Goal: Use online tool/utility: Utilize a website feature to perform a specific function

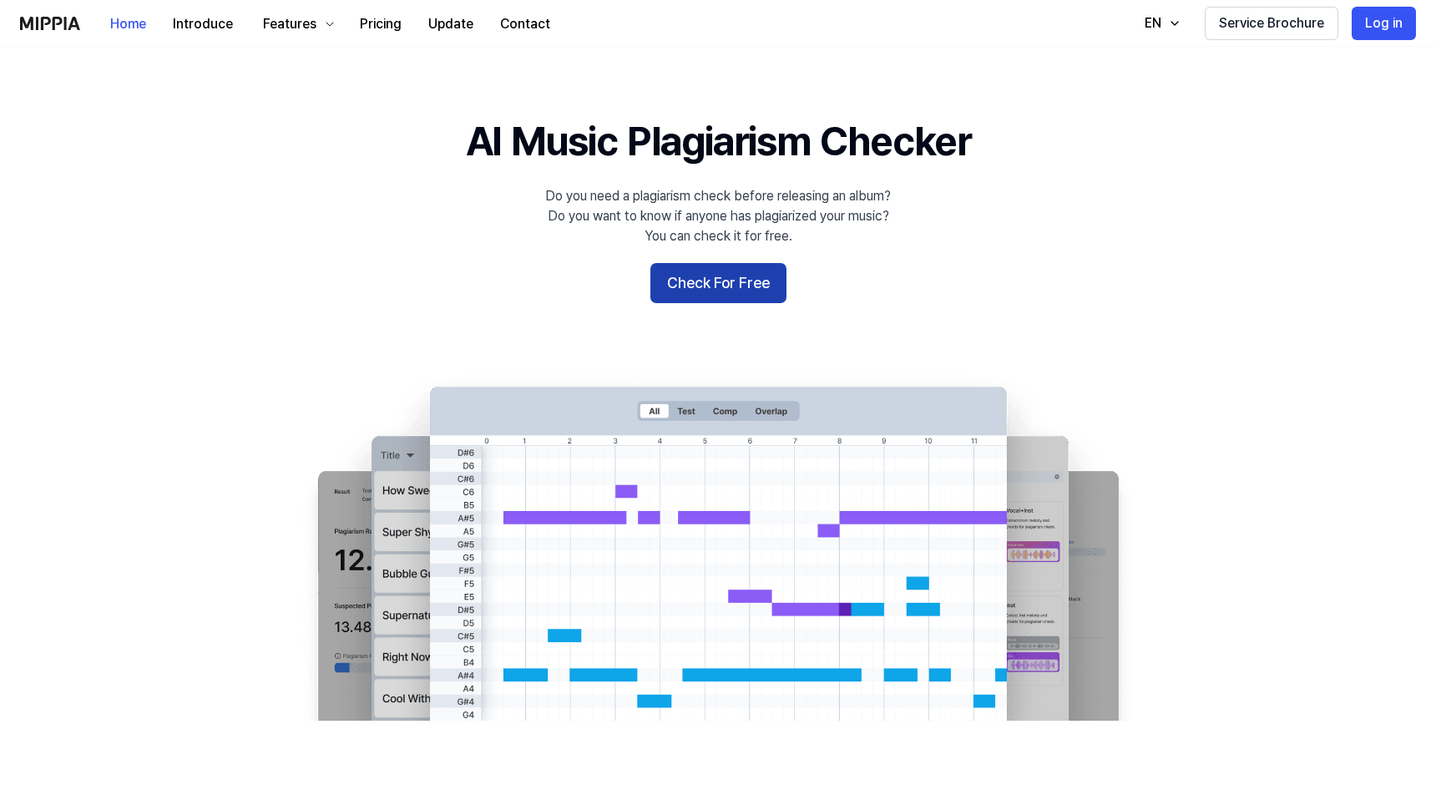
click at [731, 270] on button "Check For Free" at bounding box center [718, 283] width 136 height 40
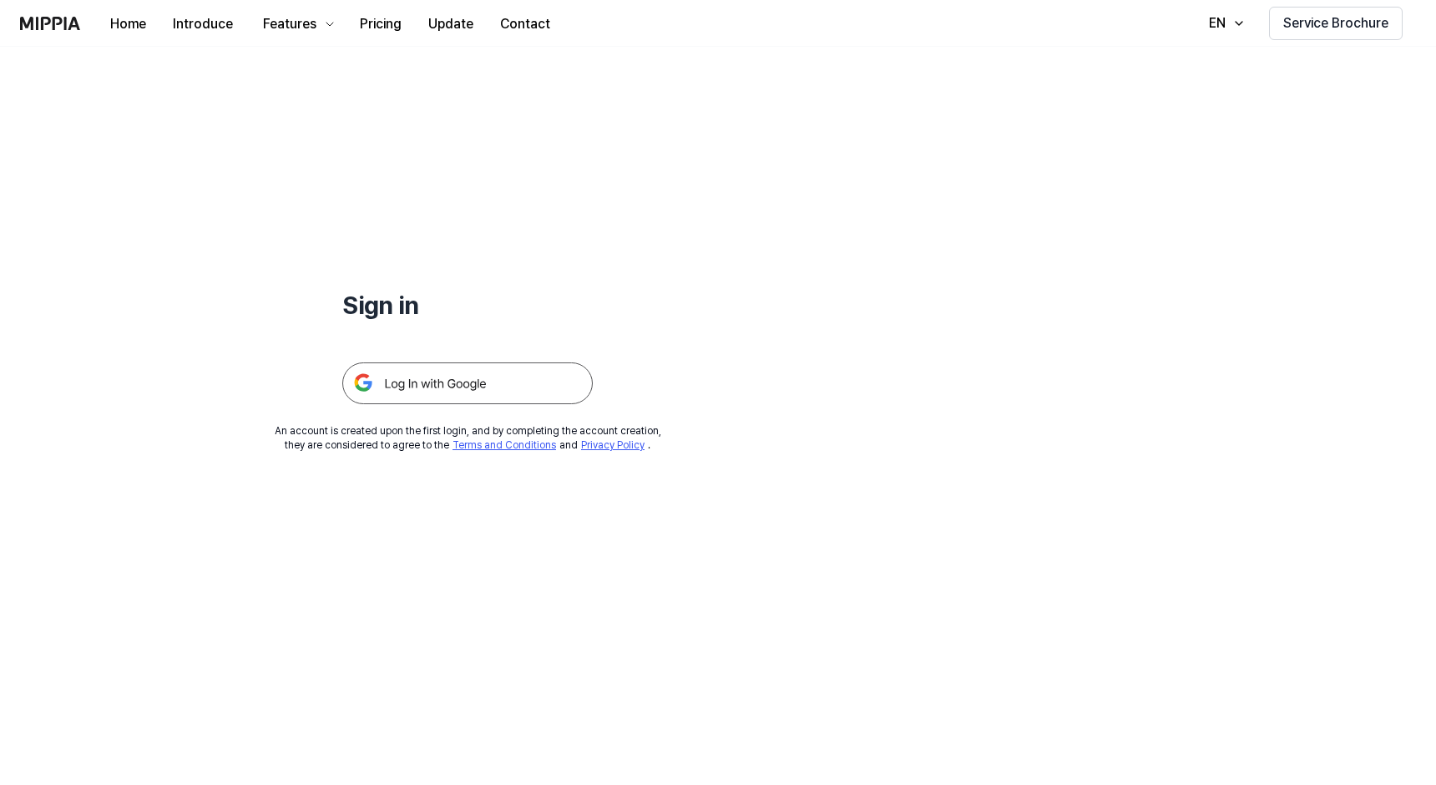
click at [429, 385] on img at bounding box center [467, 383] width 250 height 42
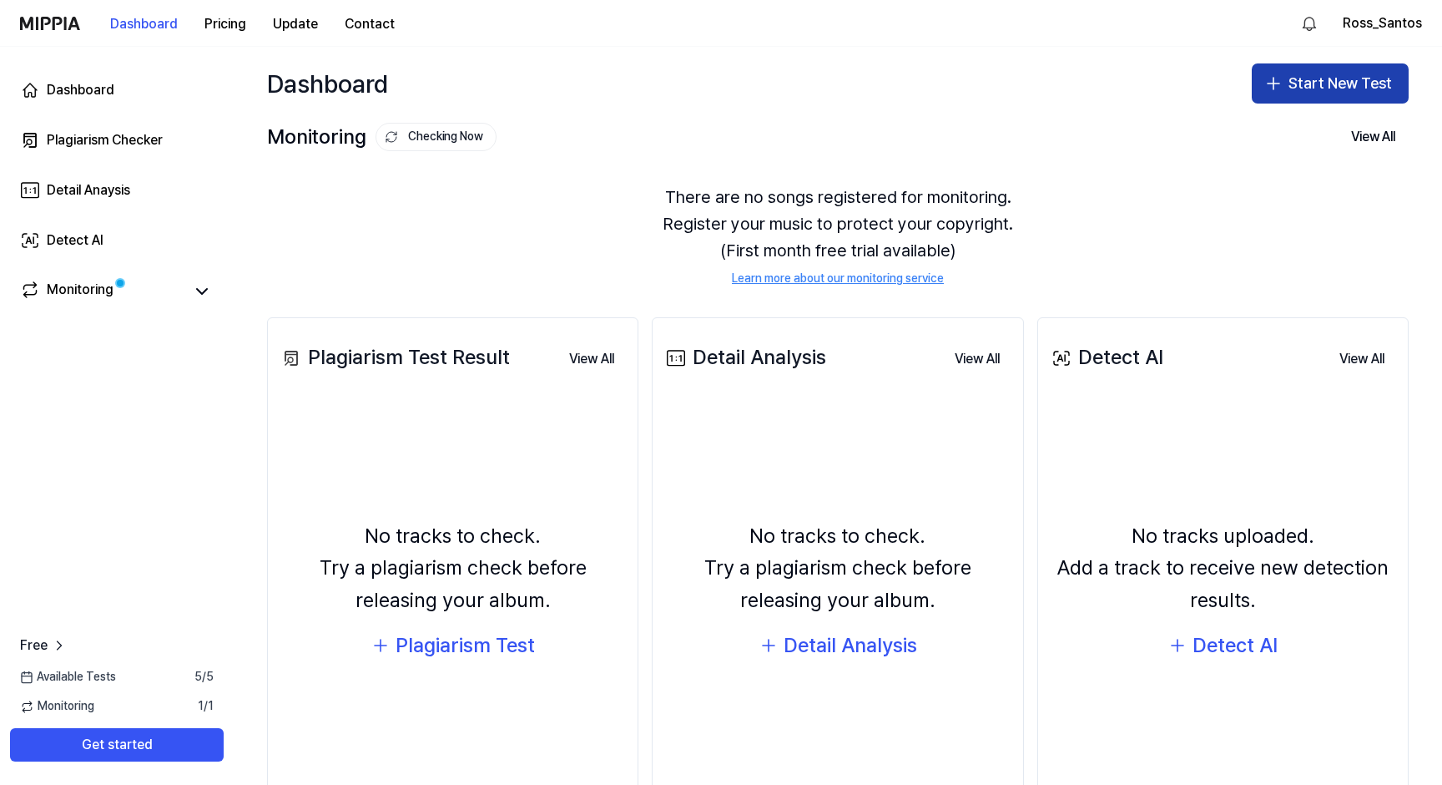
click at [1339, 82] on button "Start New Test" at bounding box center [1330, 83] width 157 height 40
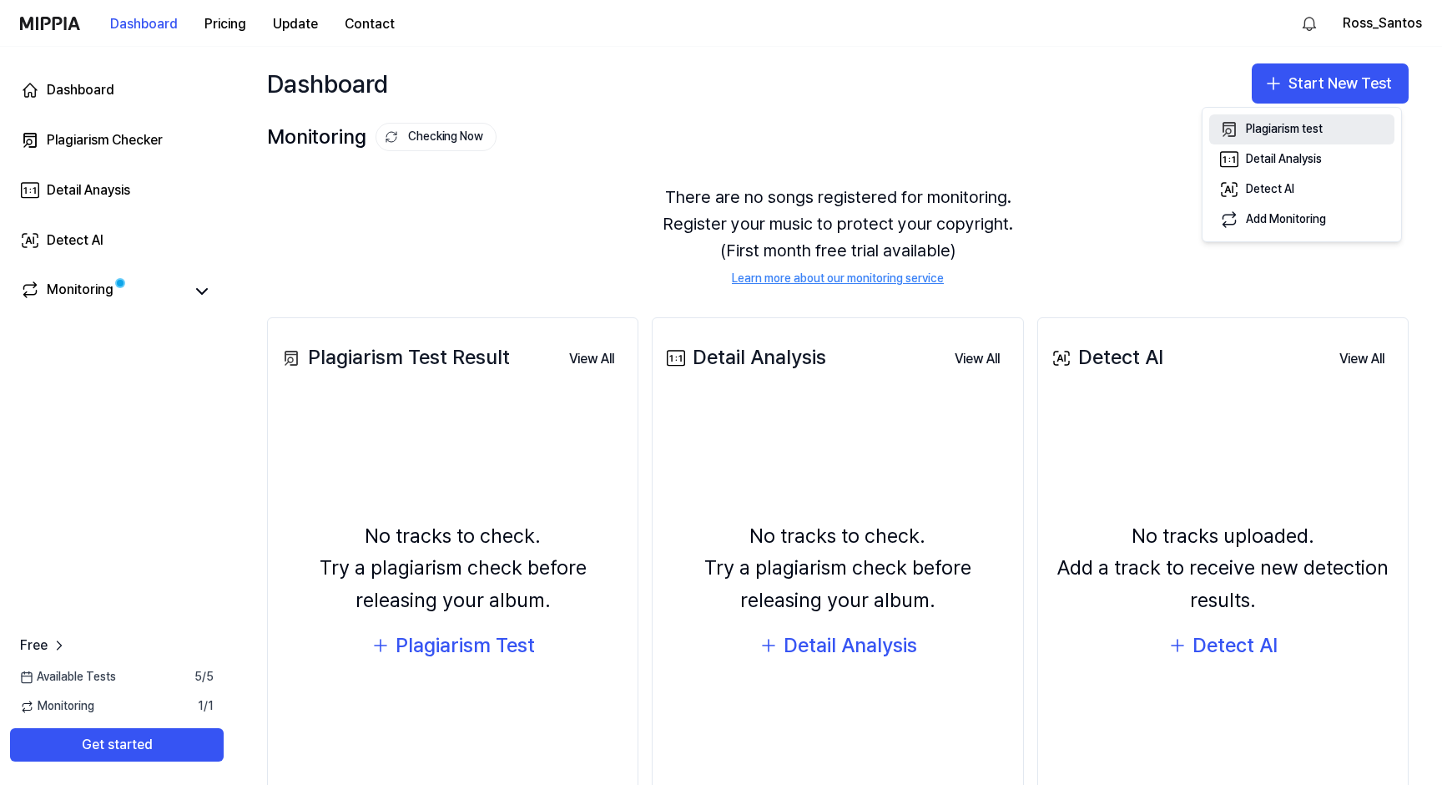
click at [1276, 131] on div "Plagiarism test" at bounding box center [1284, 129] width 77 height 17
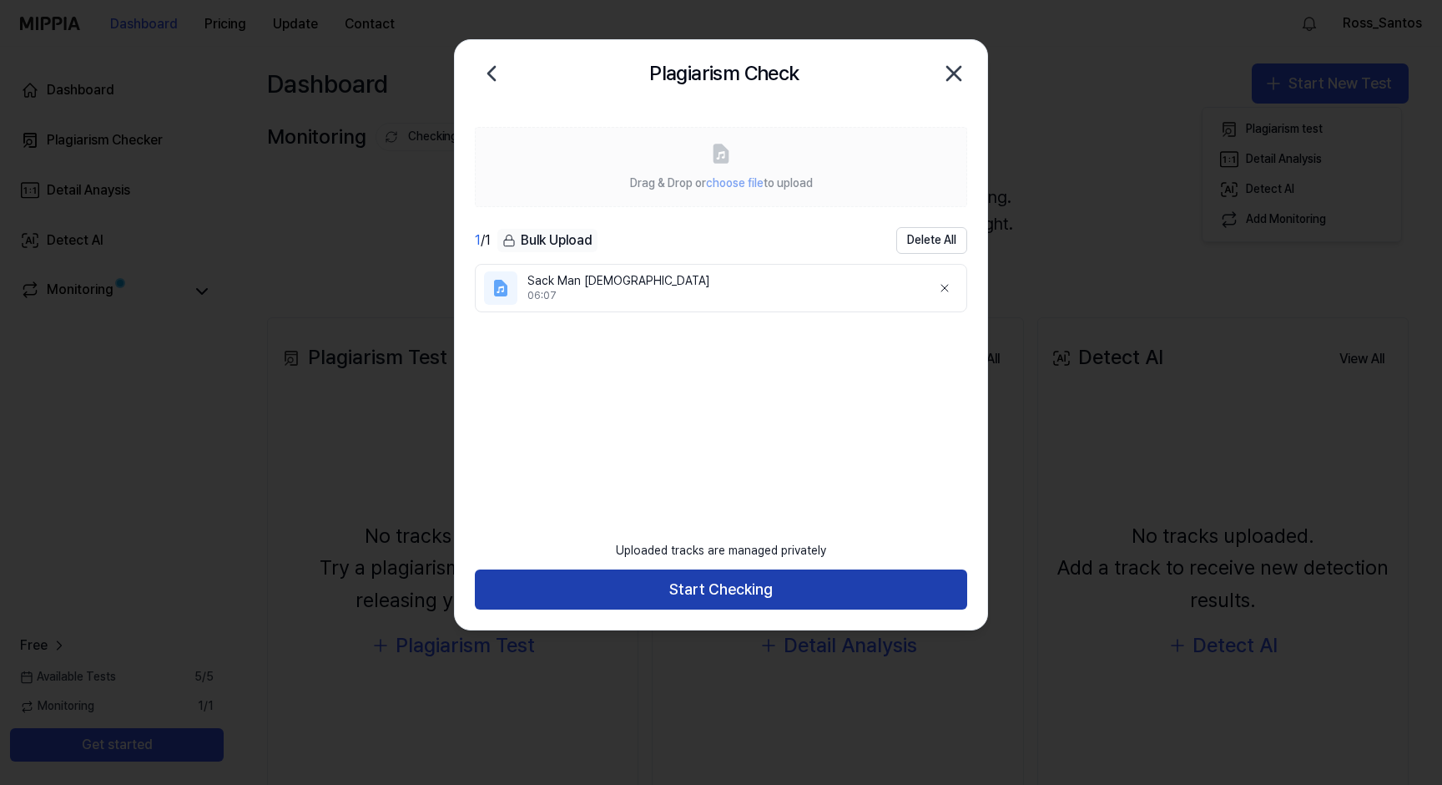
click at [743, 588] on button "Start Checking" at bounding box center [721, 589] width 492 height 40
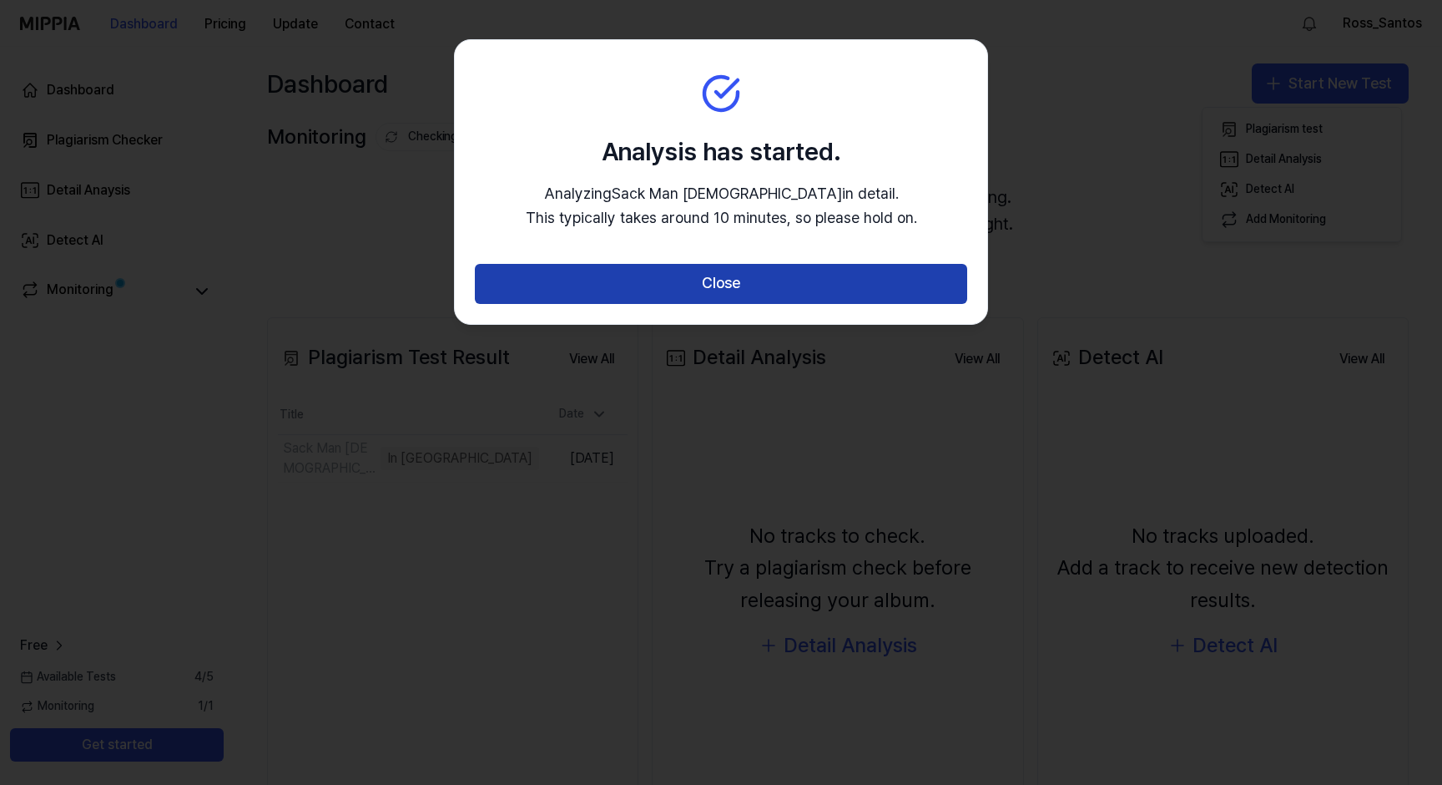
click at [697, 285] on button "Close" at bounding box center [721, 284] width 492 height 40
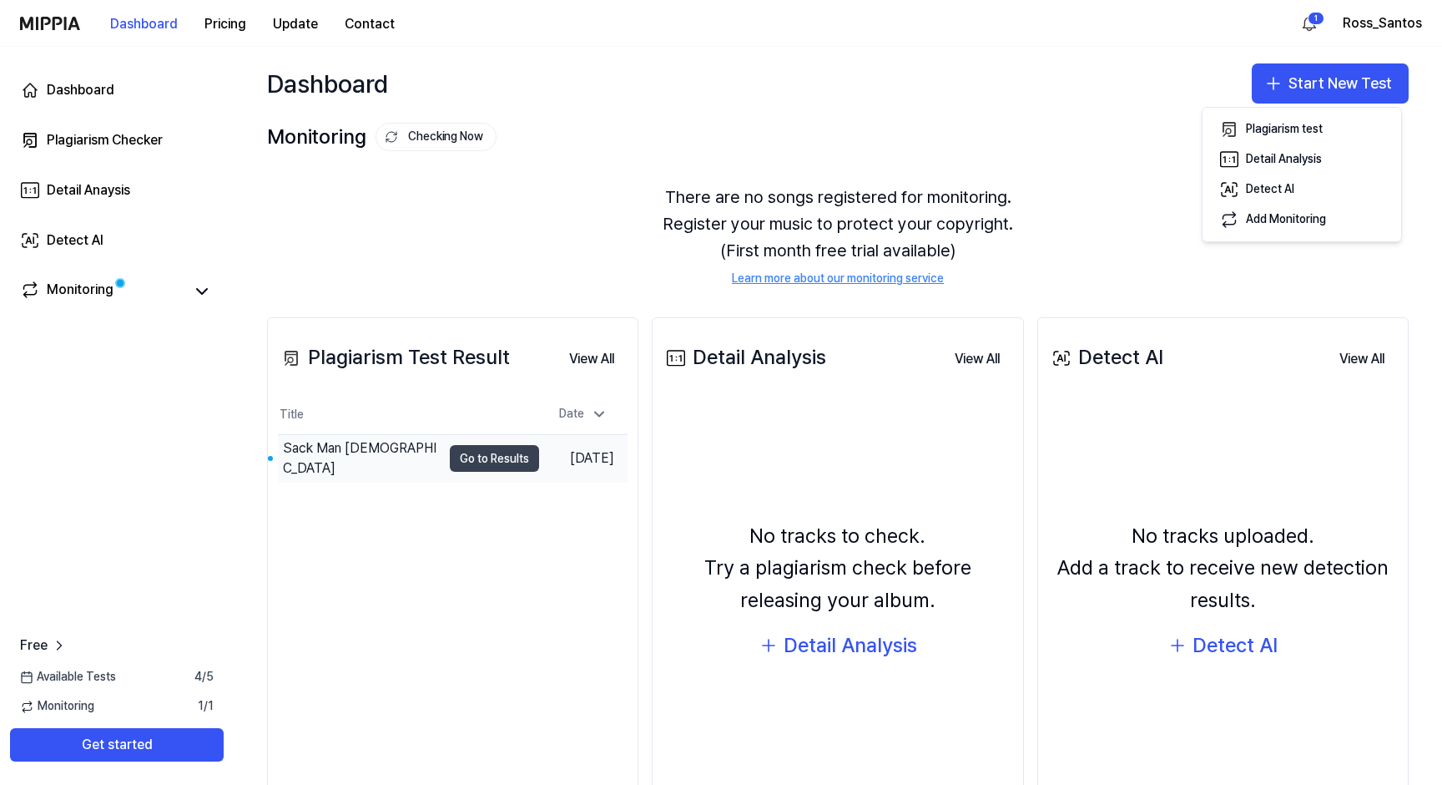
click at [472, 466] on button "Go to Results" at bounding box center [494, 458] width 89 height 27
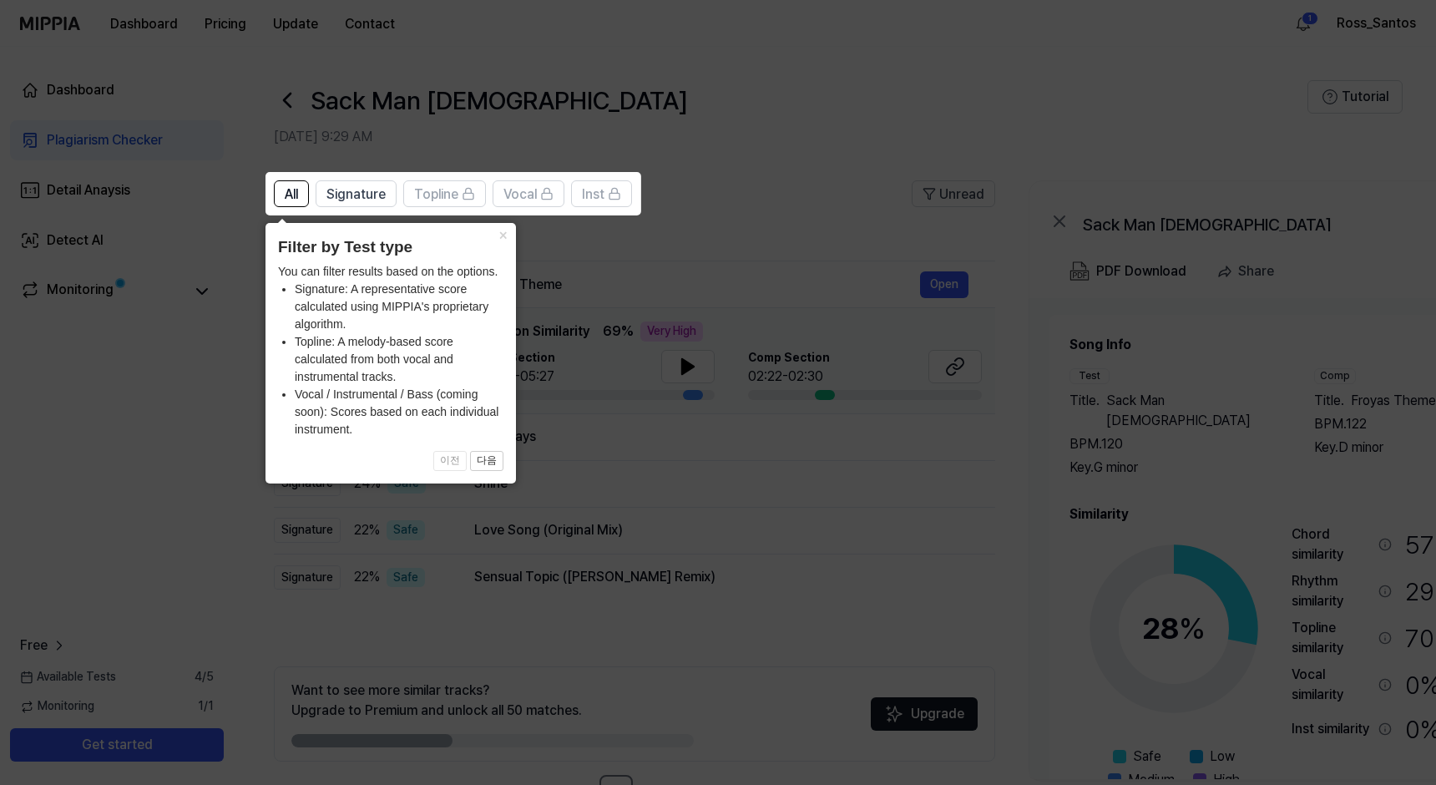
click at [683, 478] on icon at bounding box center [721, 392] width 1442 height 785
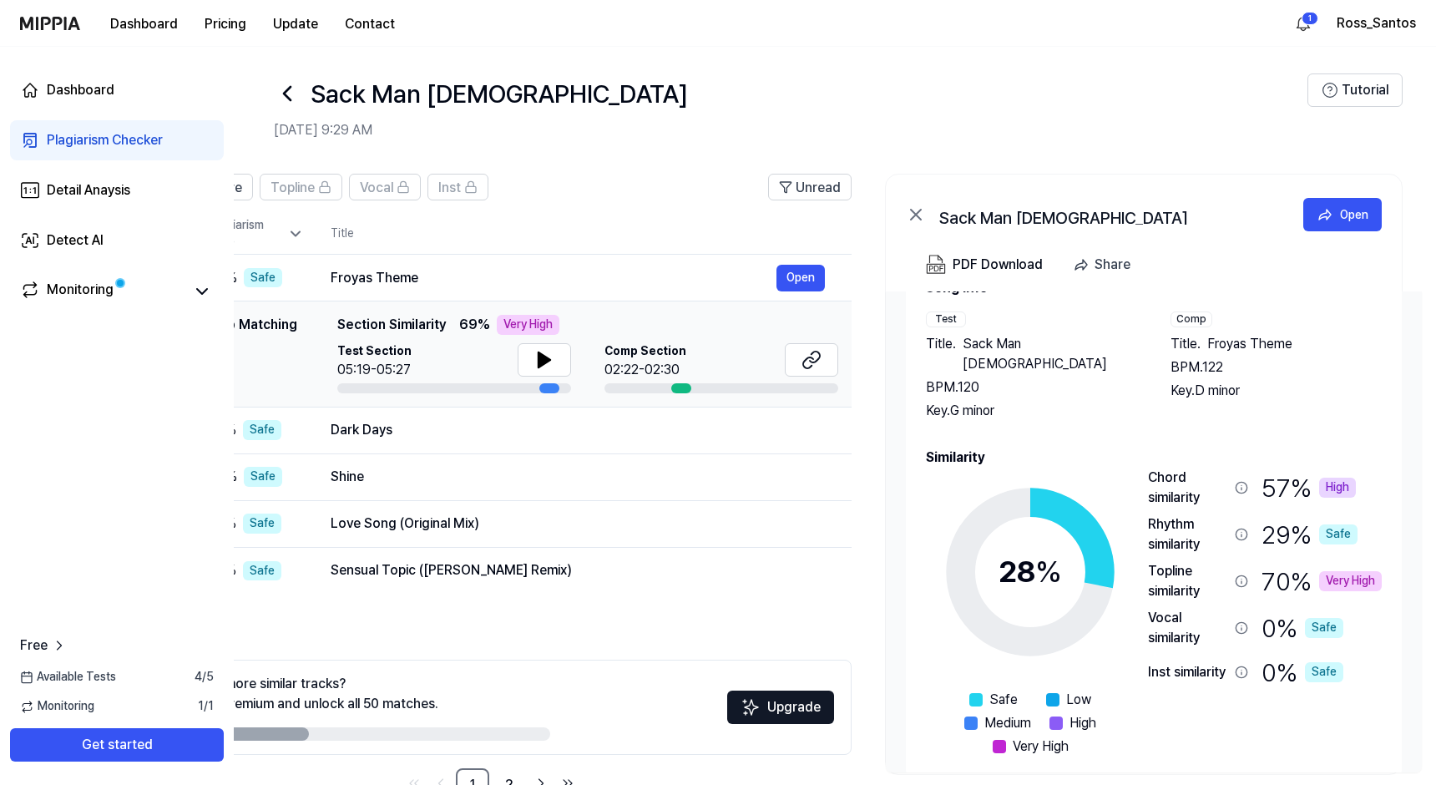
scroll to position [0, 137]
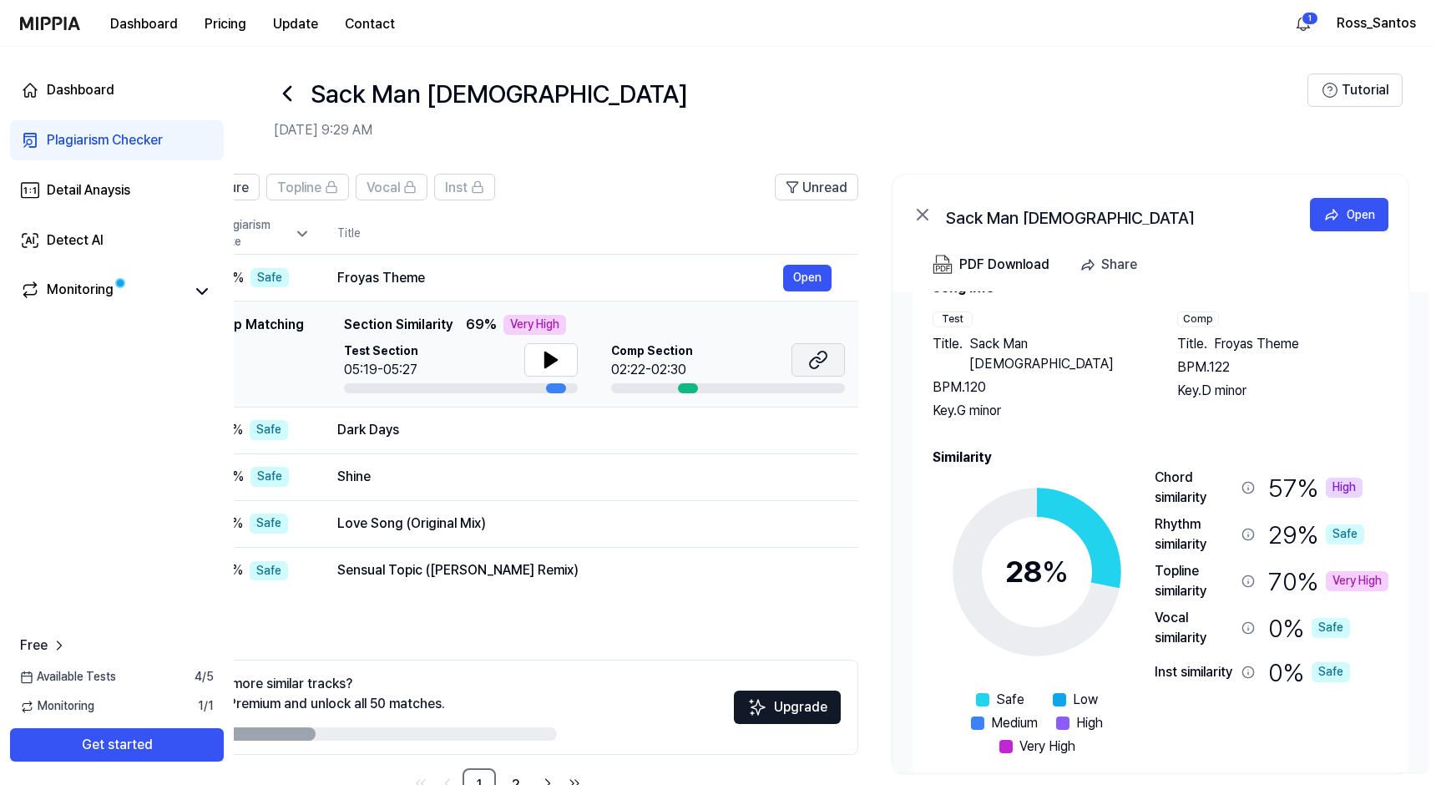
click at [818, 359] on icon at bounding box center [818, 360] width 20 height 20
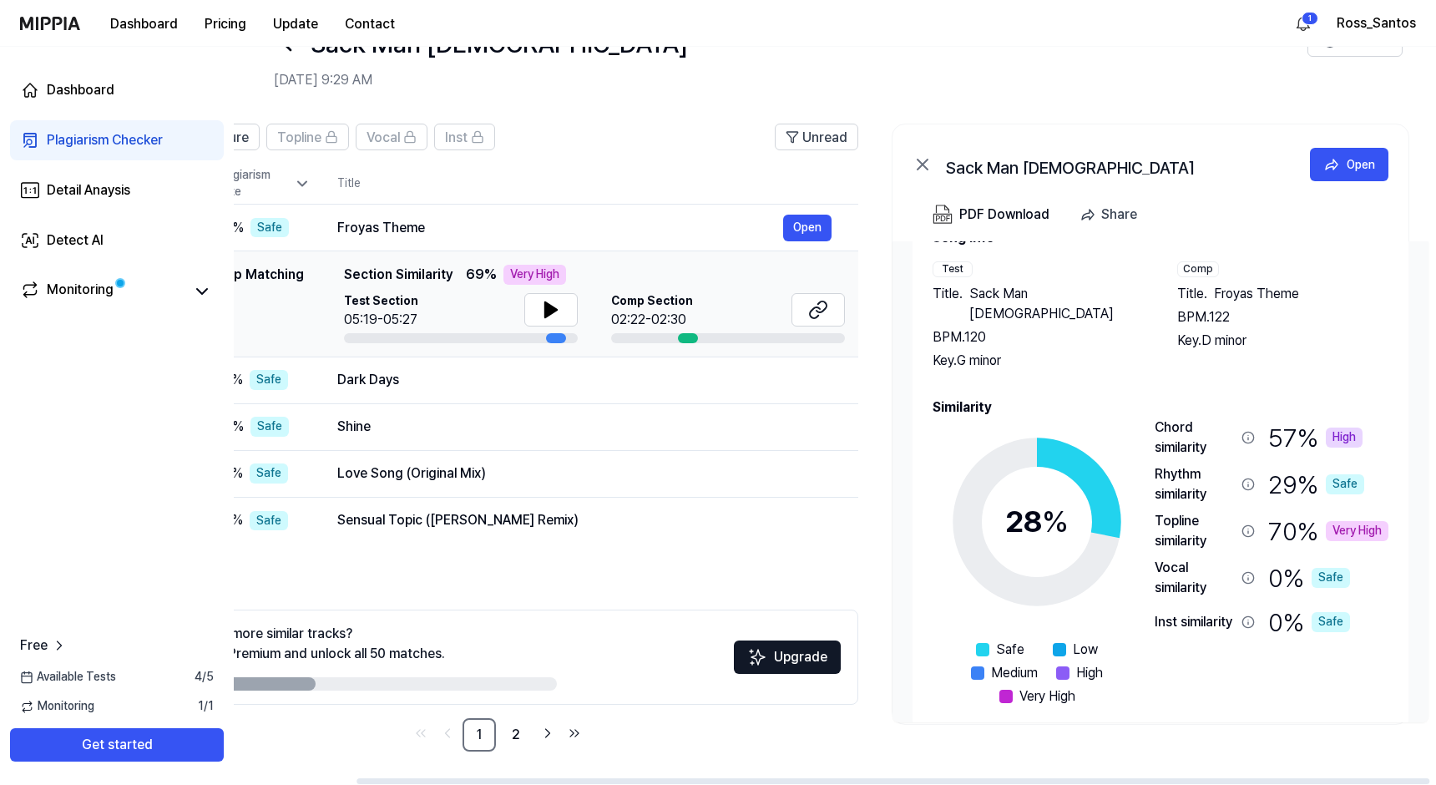
scroll to position [57, 0]
click at [1211, 511] on div "Topline similarity" at bounding box center [1194, 531] width 80 height 40
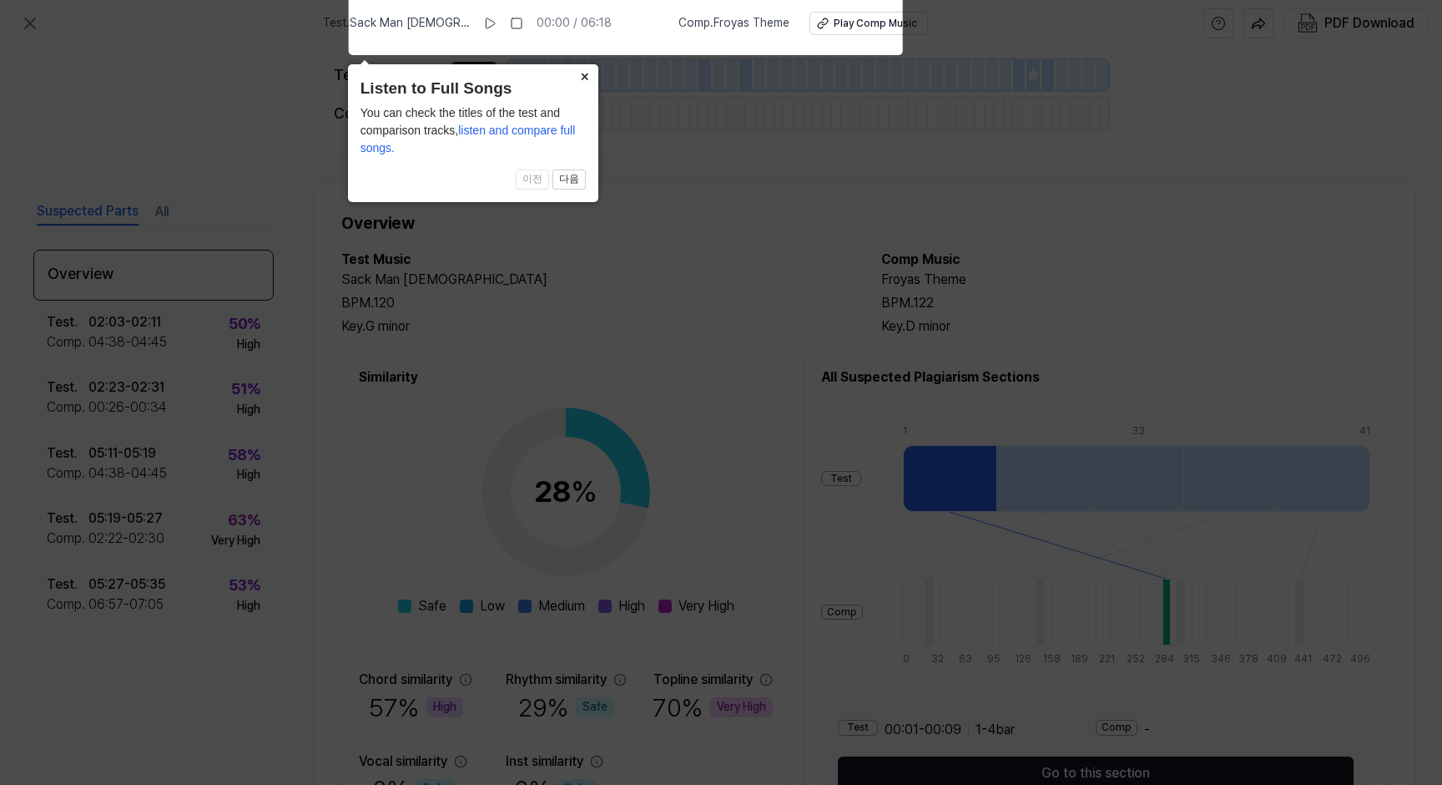
click at [586, 78] on button "×" at bounding box center [585, 75] width 27 height 23
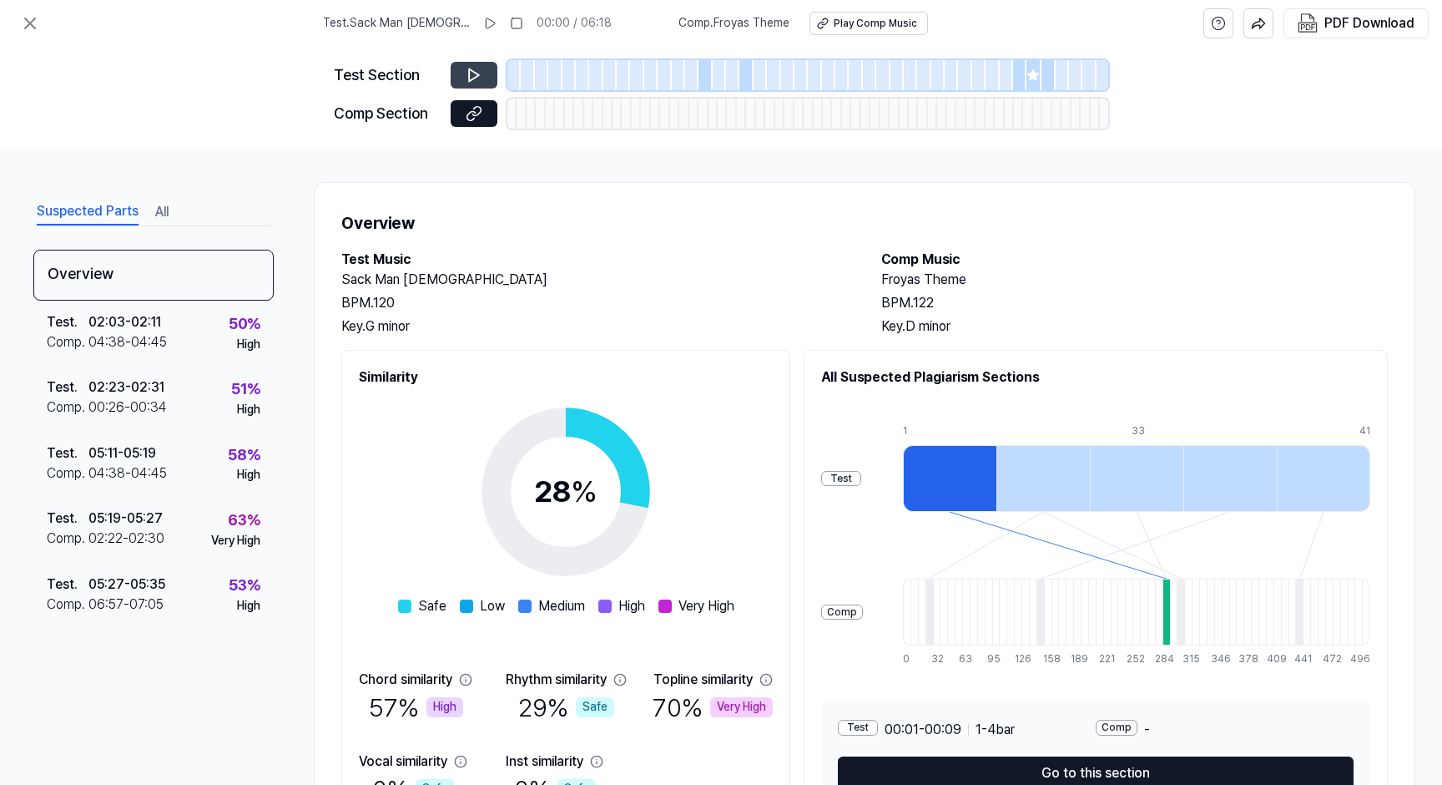
click at [472, 71] on icon at bounding box center [474, 75] width 10 height 13
click at [472, 74] on icon at bounding box center [474, 75] width 17 height 17
click at [470, 116] on icon at bounding box center [474, 113] width 17 height 17
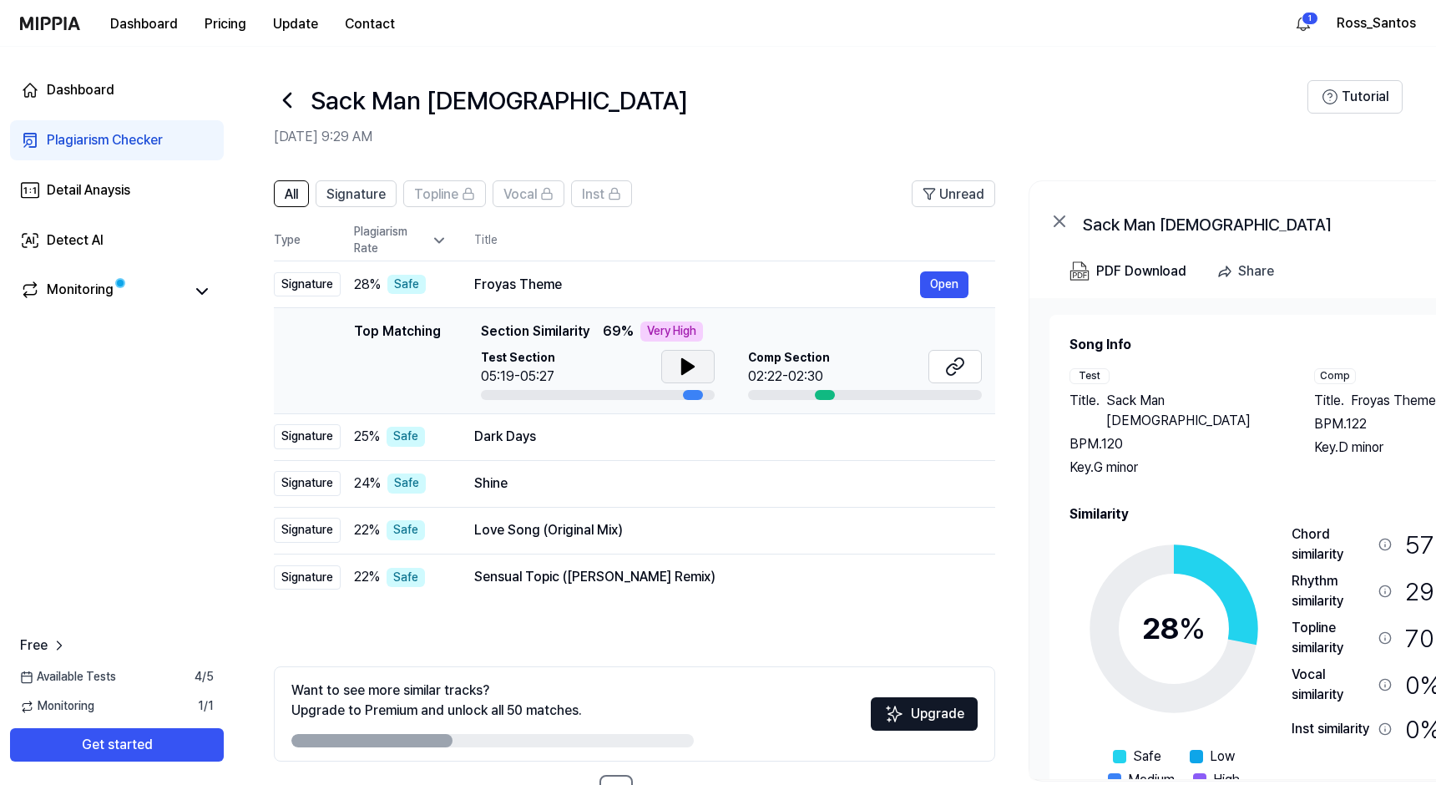
click at [686, 365] on icon at bounding box center [688, 366] width 12 height 15
click at [947, 369] on icon at bounding box center [952, 369] width 10 height 11
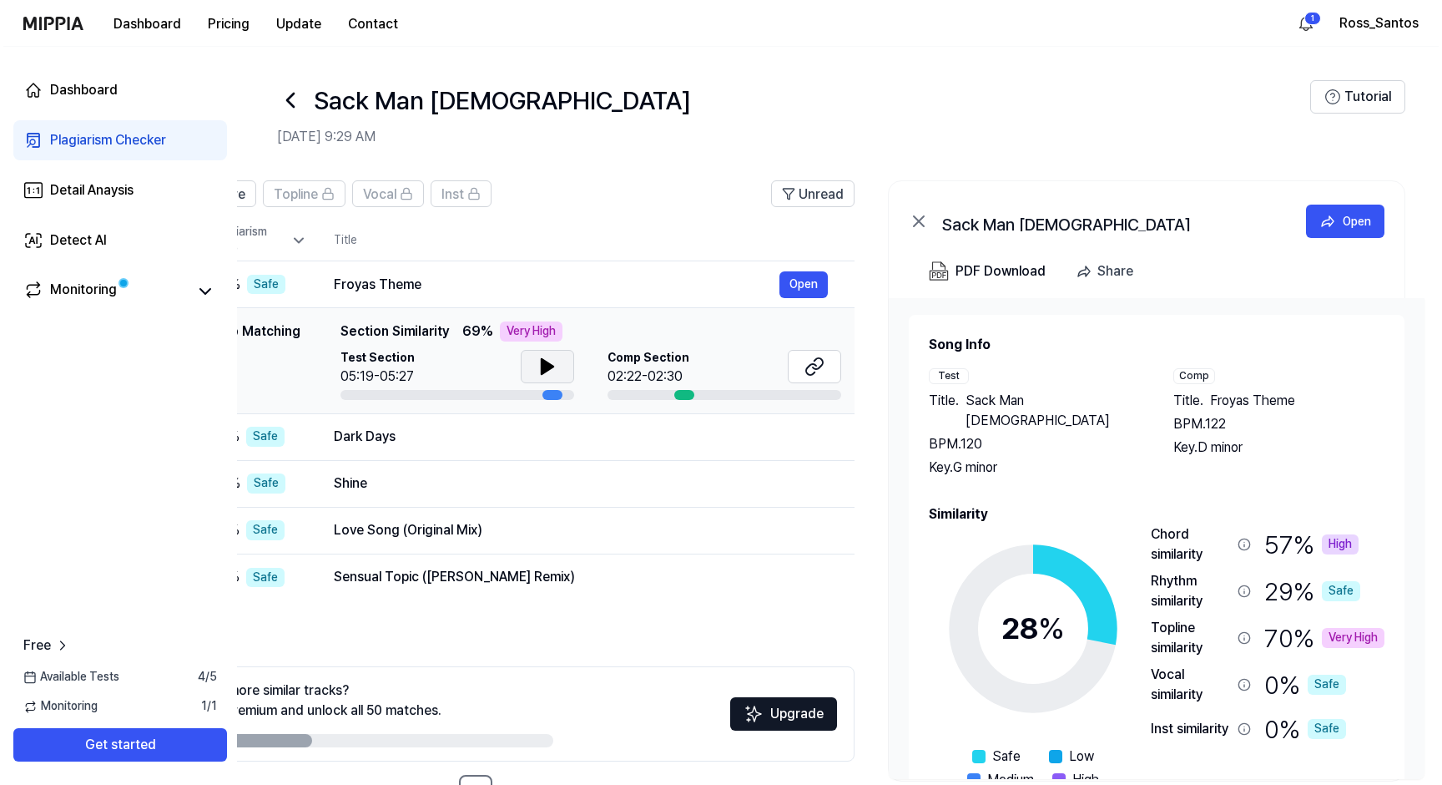
scroll to position [0, 144]
click at [1335, 534] on div "High" at bounding box center [1337, 544] width 37 height 20
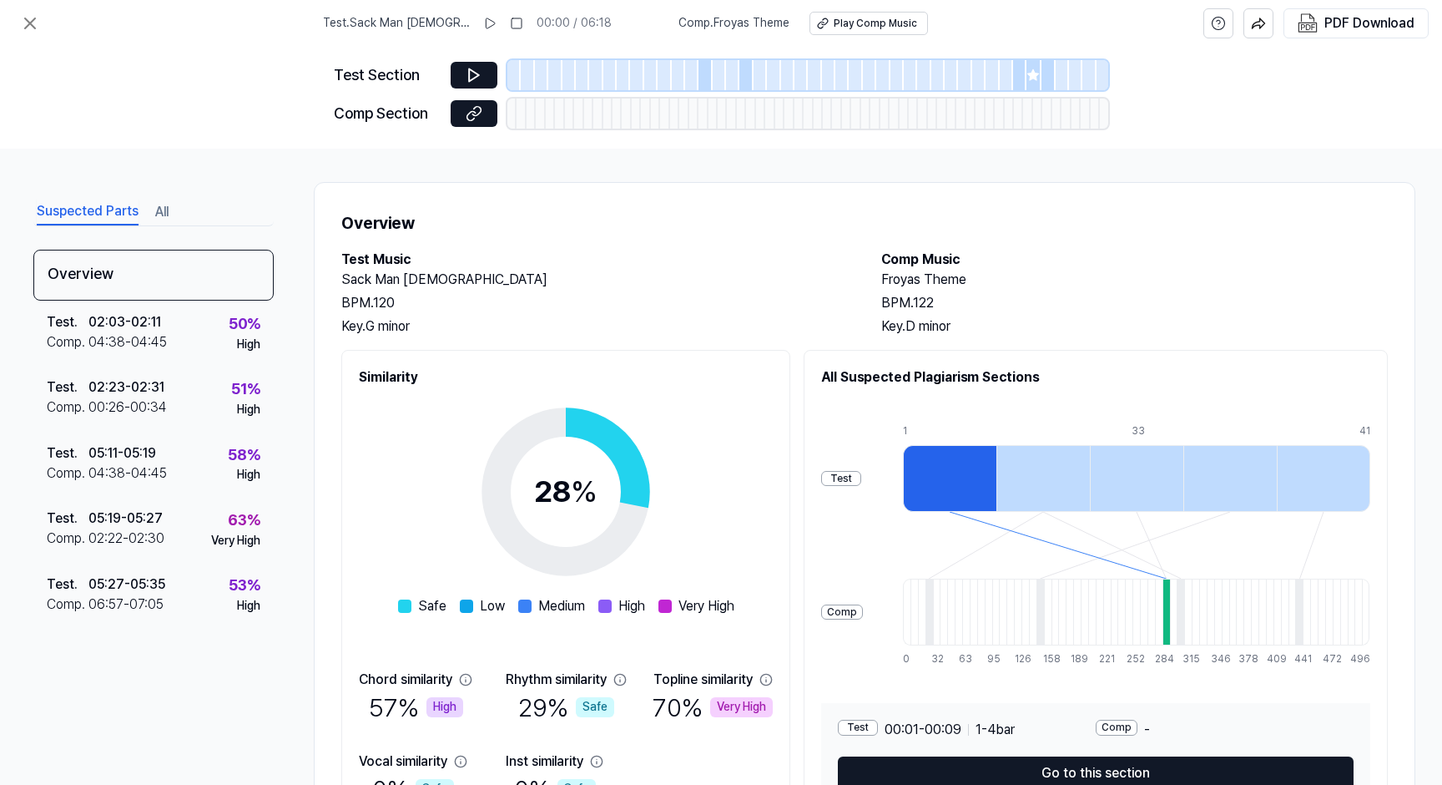
scroll to position [0, 0]
click at [152, 529] on div "02:22 - 02:30" at bounding box center [126, 538] width 76 height 20
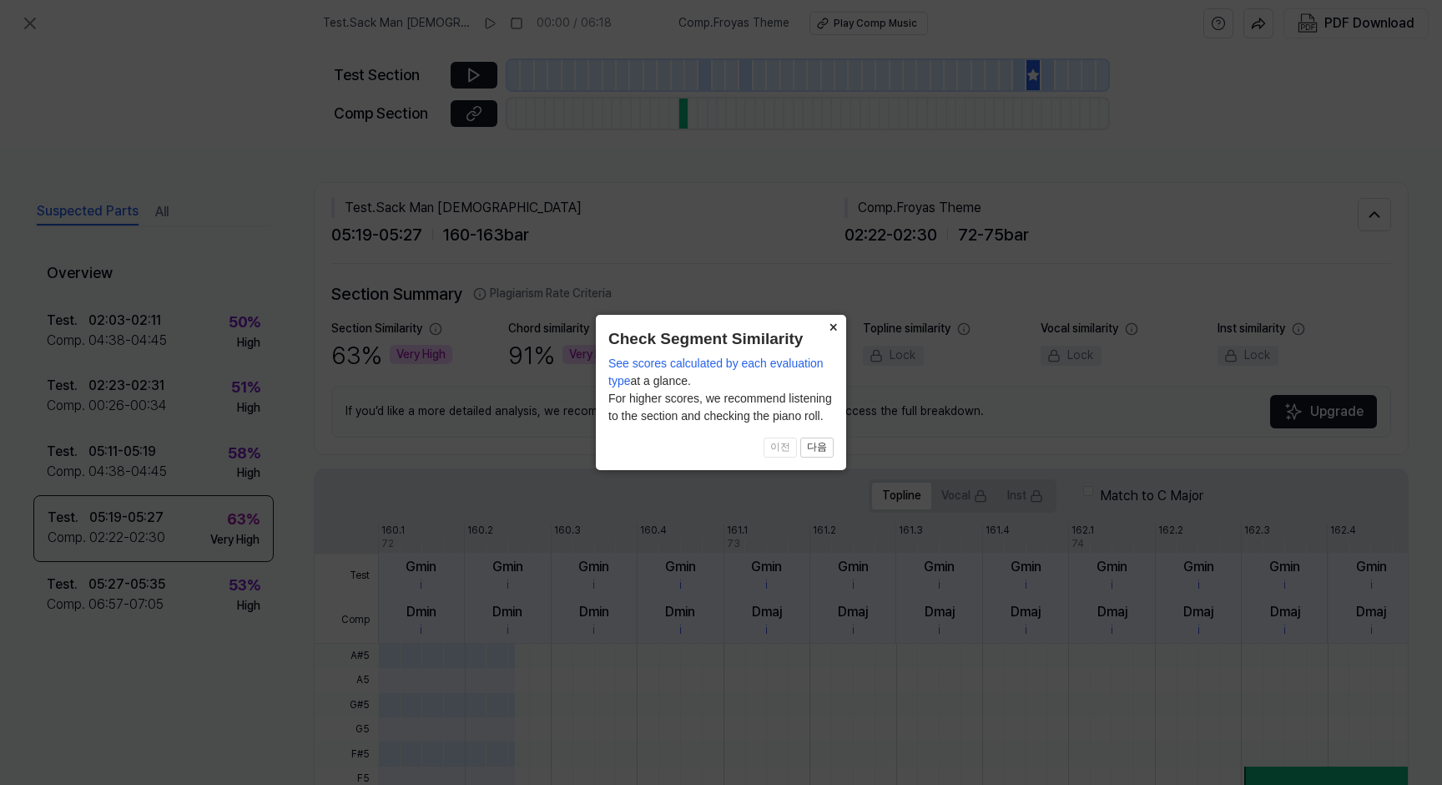
click at [831, 326] on button "×" at bounding box center [833, 326] width 27 height 23
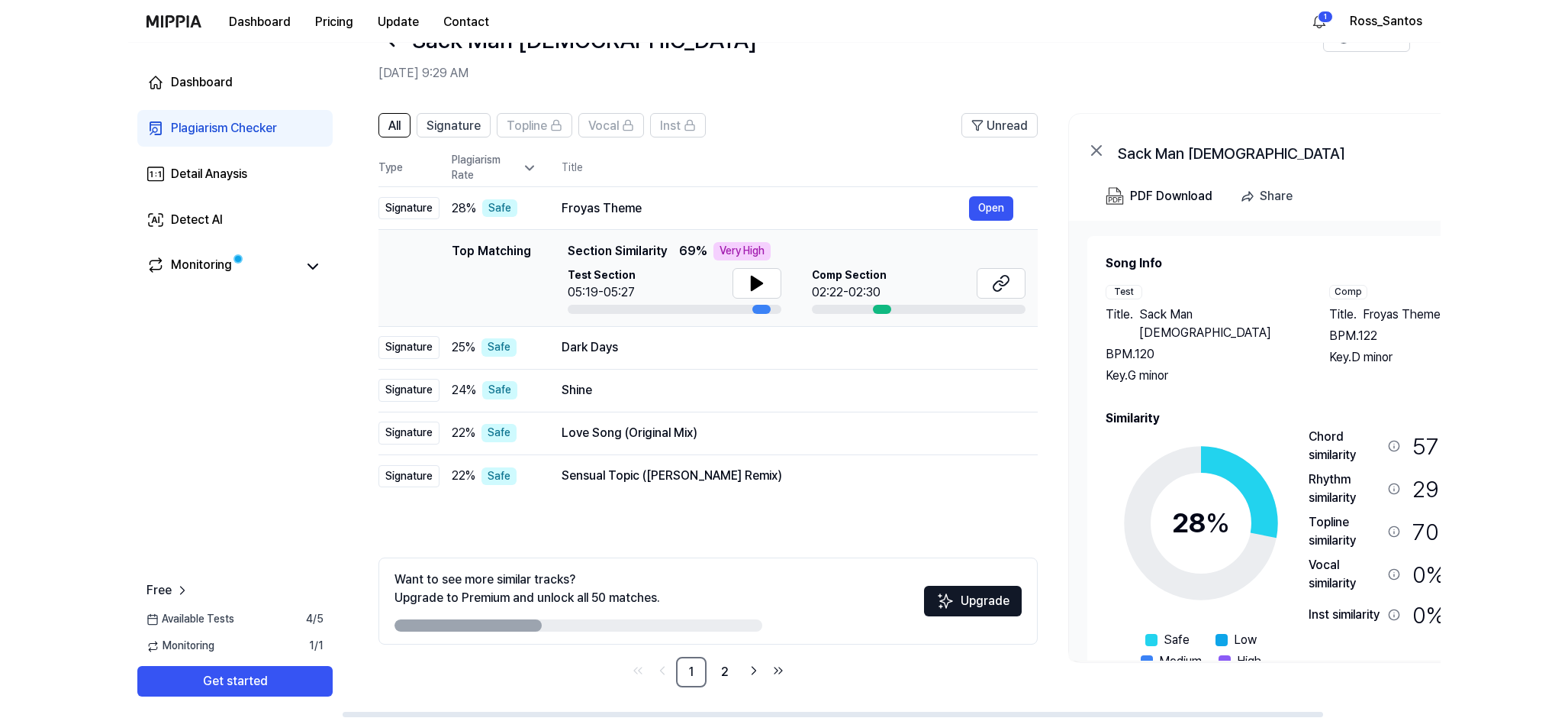
scroll to position [52, 0]
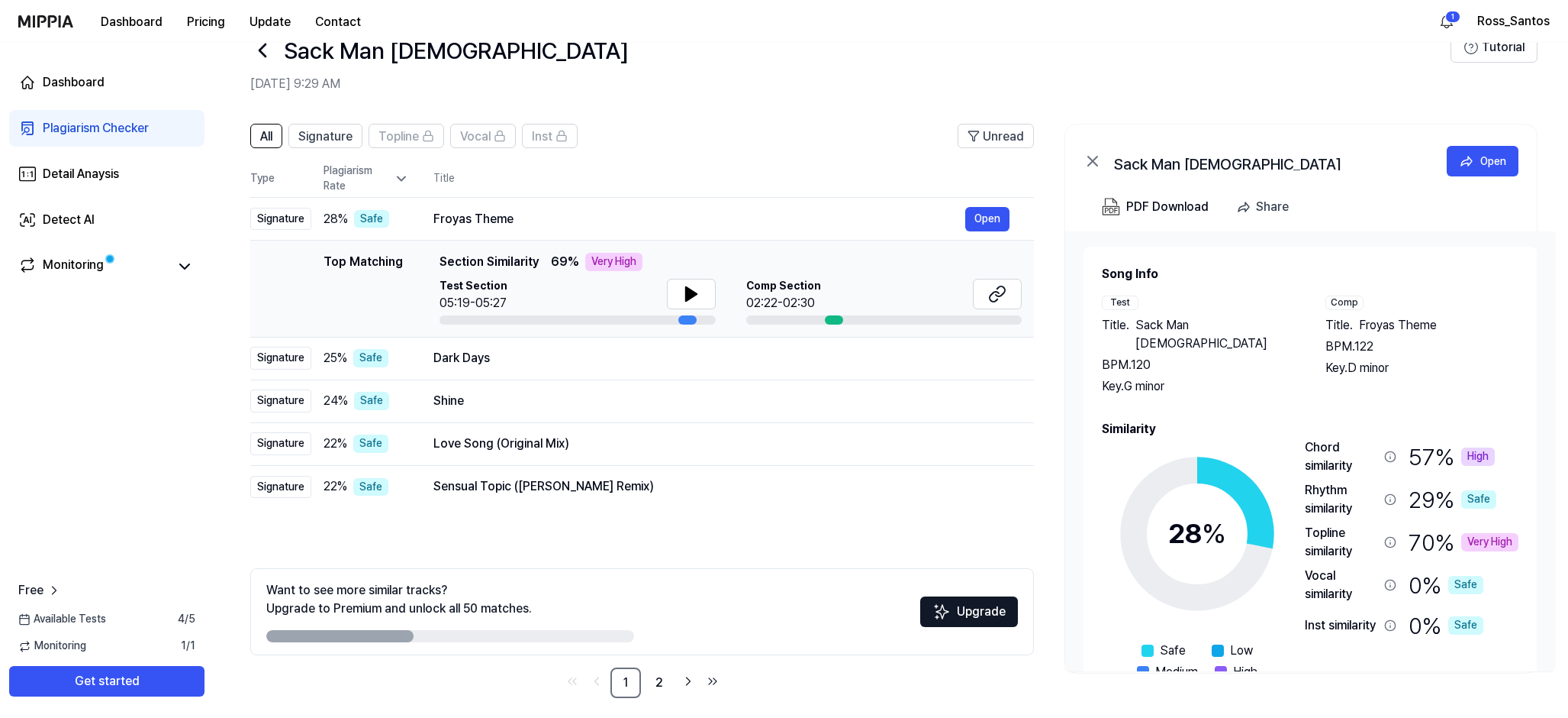
drag, startPoint x: 1264, startPoint y: 1, endPoint x: 1357, endPoint y: -5, distance: 93.2
click at [1317, 0] on html "Dashboard Pricing Update Contact 1 Ross_Santos Dashboard Plagiarism Checker Det…" at bounding box center [784, 317] width 1568 height 718
